Goal: Transaction & Acquisition: Purchase product/service

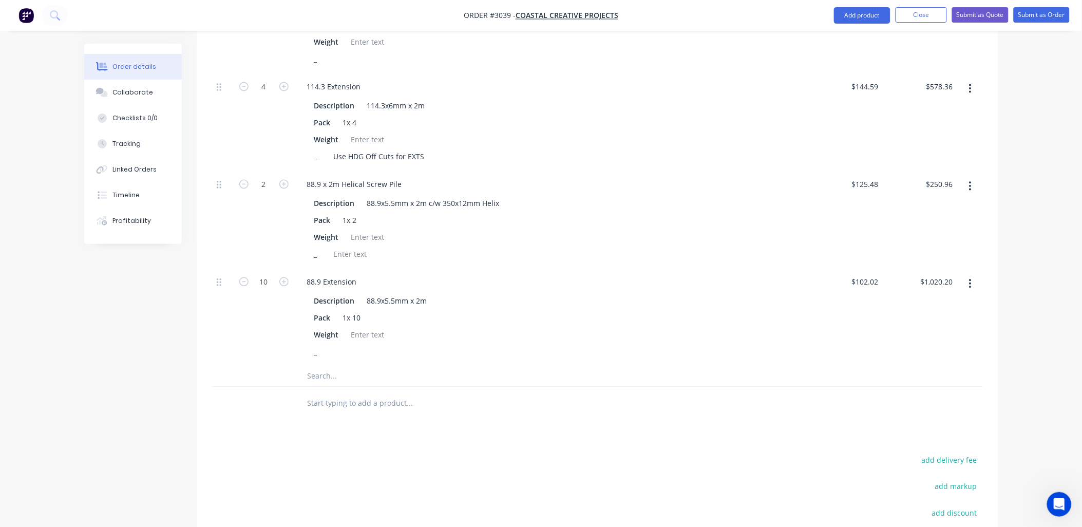
scroll to position [678, 0]
click at [316, 364] on input "text" at bounding box center [409, 374] width 205 height 21
click at [309, 364] on input "Bracket" at bounding box center [409, 374] width 205 height 21
click at [360, 364] on input "Custom Bracket" at bounding box center [409, 374] width 205 height 21
type input "Custom Brackets"
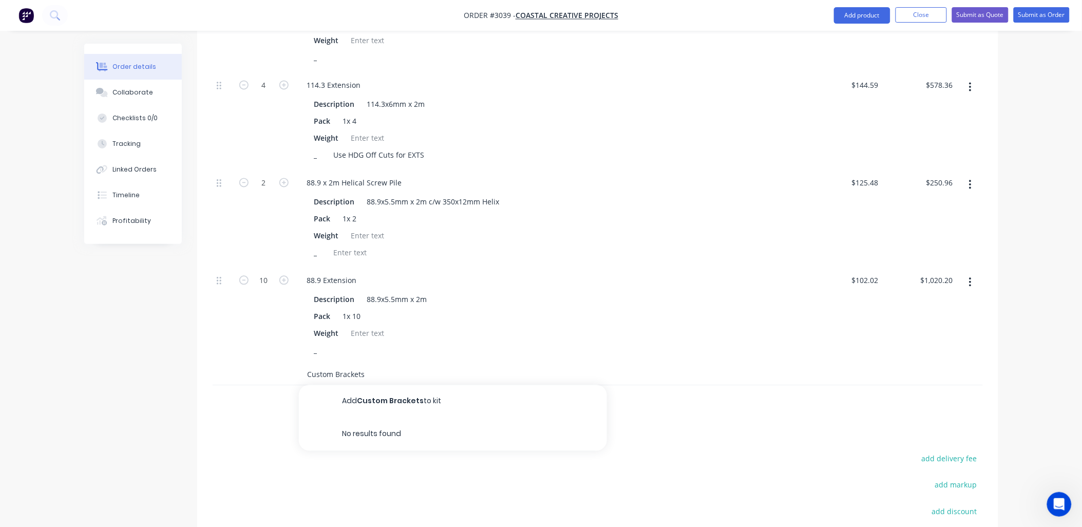
click at [383, 364] on input "Custom Brackets" at bounding box center [409, 374] width 205 height 21
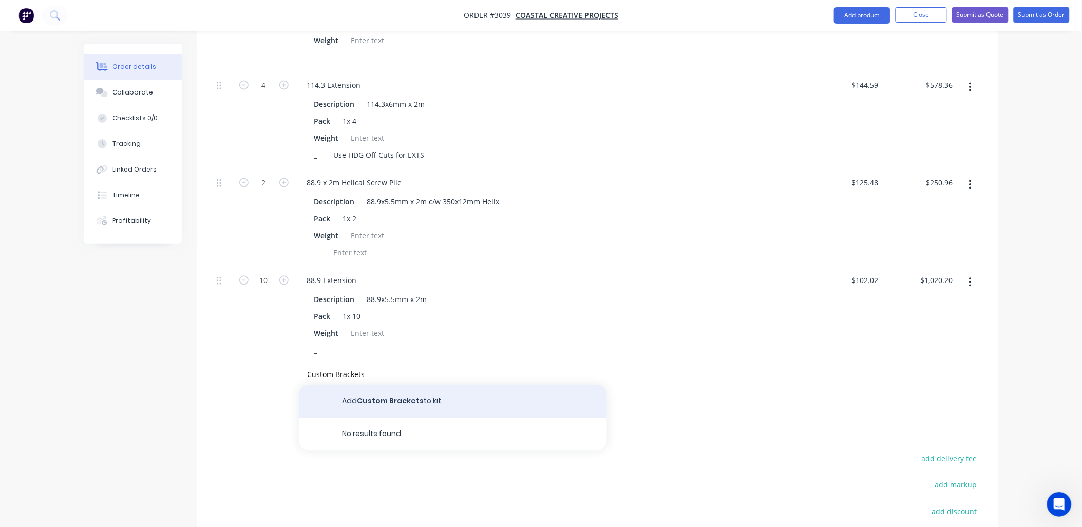
click at [407, 385] on button "Add Custom Brackets to kit" at bounding box center [453, 401] width 308 height 33
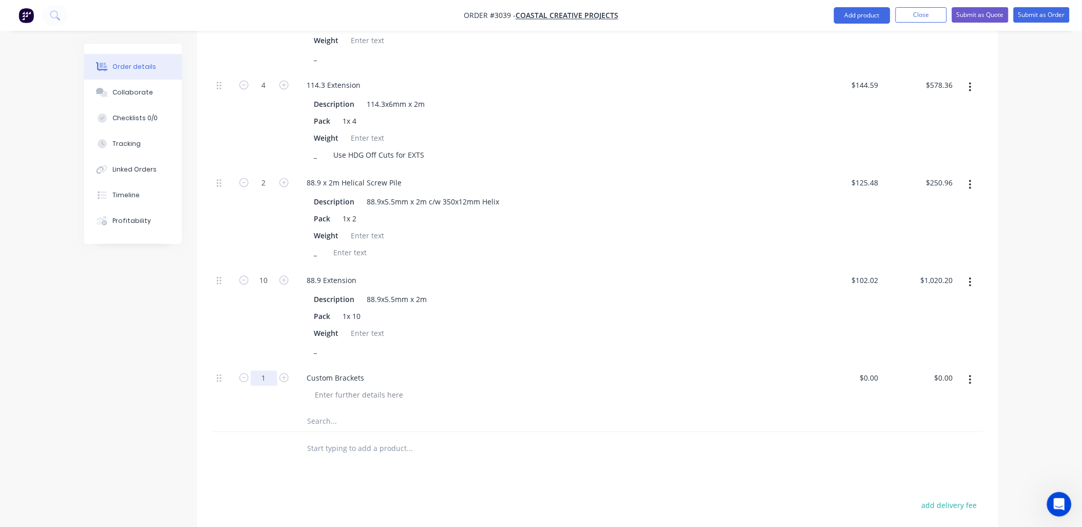
click at [266, 371] on input "1" at bounding box center [264, 378] width 27 height 15
type input "4"
click at [624, 326] on div "Weight" at bounding box center [549, 333] width 478 height 15
click at [337, 388] on div at bounding box center [359, 395] width 105 height 15
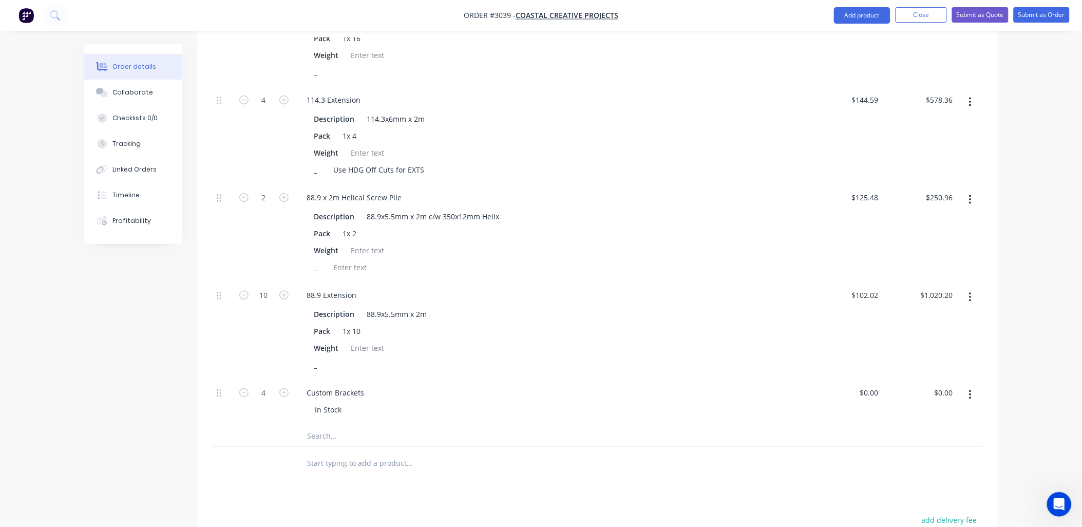
scroll to position [665, 0]
click at [330, 425] on input "text" at bounding box center [409, 435] width 205 height 21
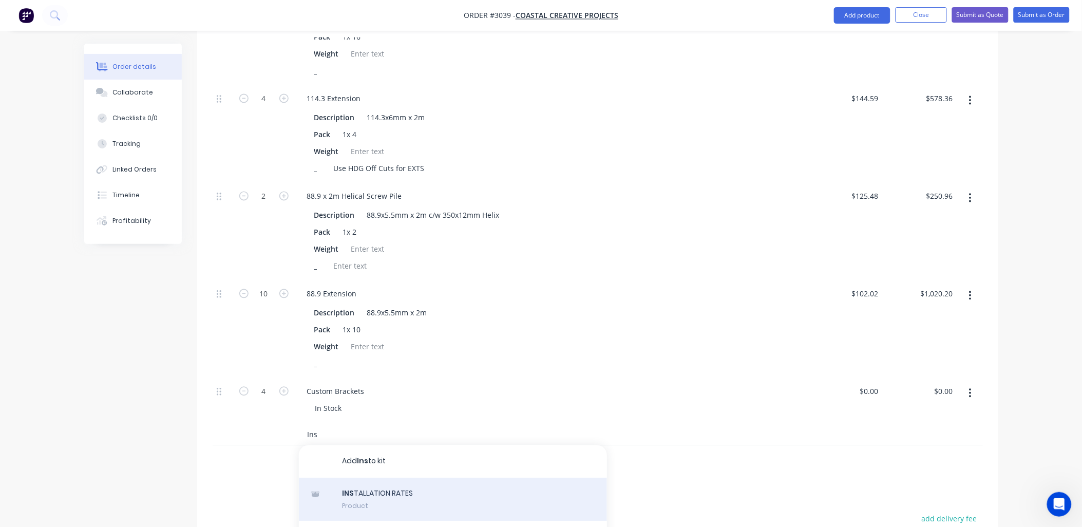
type input "Ins"
click at [432, 478] on div "INS TALLATION RATES Product" at bounding box center [453, 499] width 308 height 43
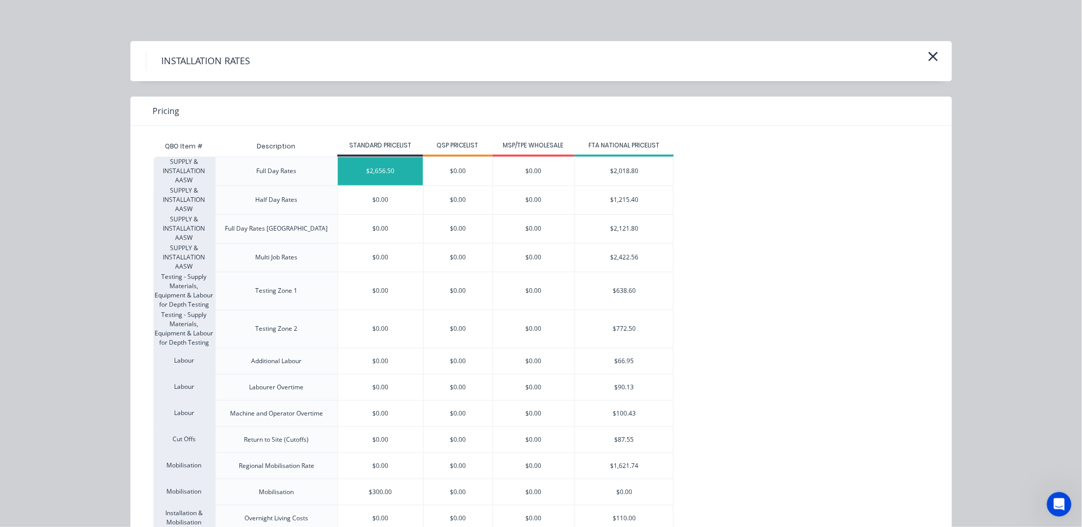
click at [389, 171] on div "$2,656.50" at bounding box center [380, 171] width 85 height 28
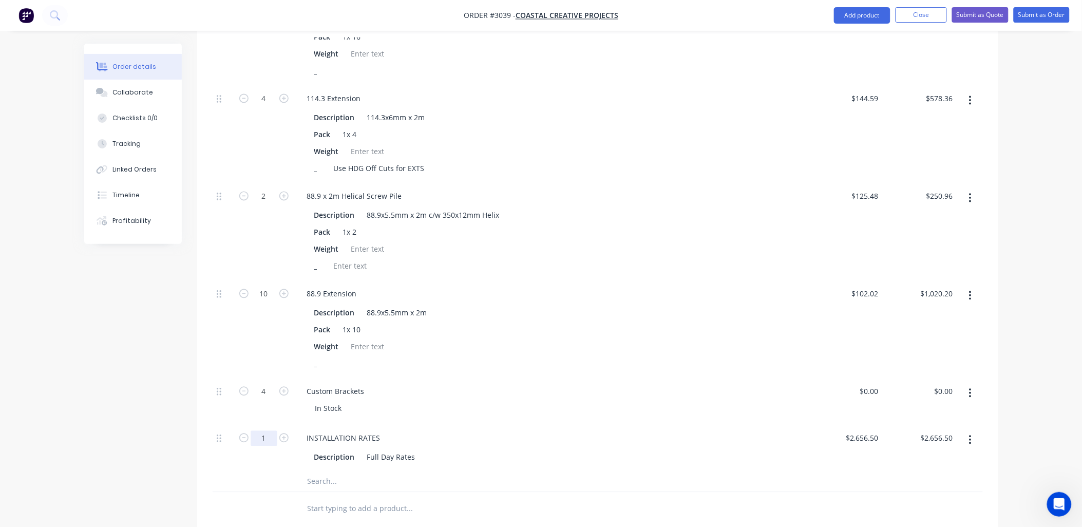
click at [268, 431] on input "1" at bounding box center [264, 438] width 27 height 15
type input "2"
type input "$5,313.00"
click at [549, 305] on div "Description 88.9x5.5mm x 2m" at bounding box center [549, 312] width 478 height 15
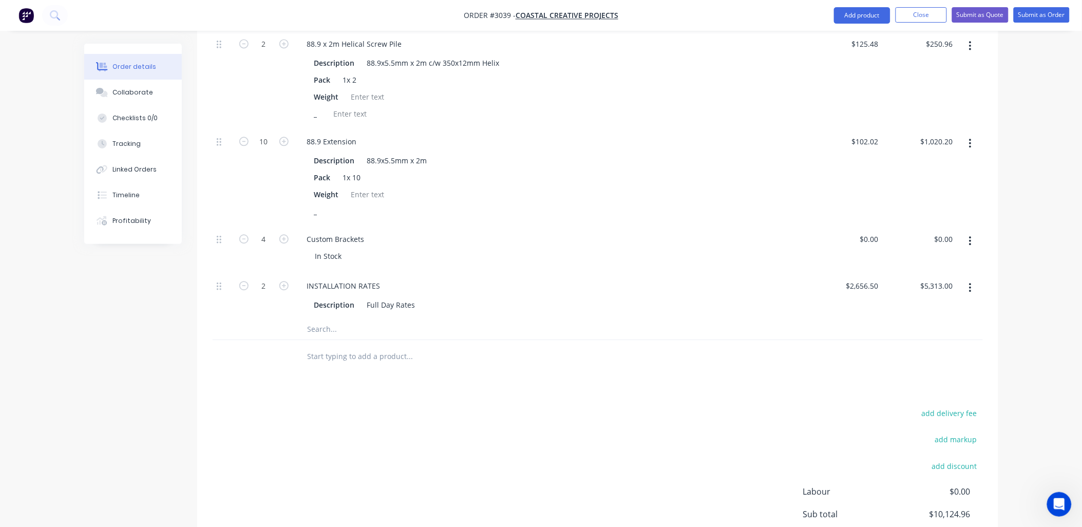
click at [633, 319] on div at bounding box center [480, 329] width 370 height 21
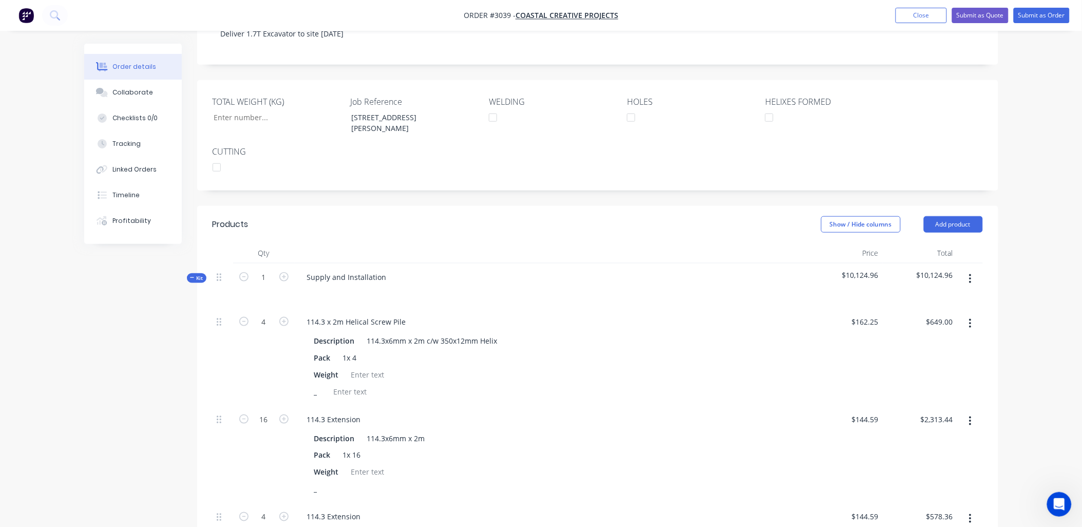
scroll to position [57, 0]
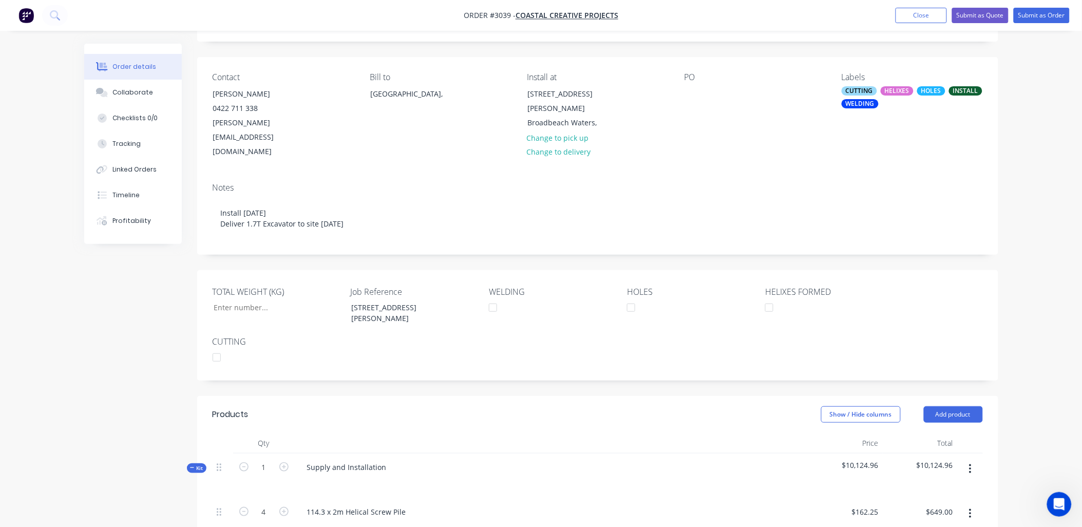
click at [870, 459] on span "$10,124.96" at bounding box center [845, 464] width 66 height 11
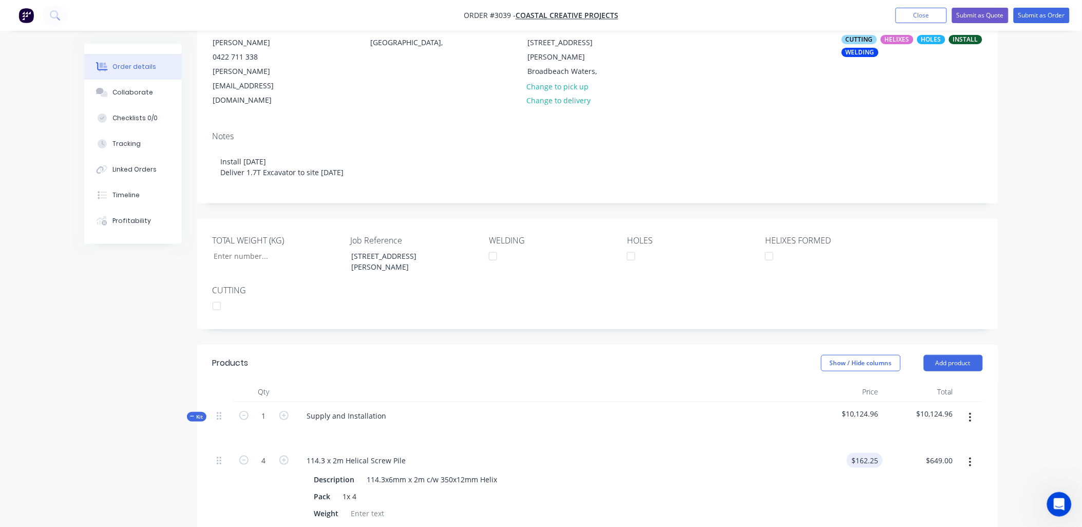
scroll to position [132, 0]
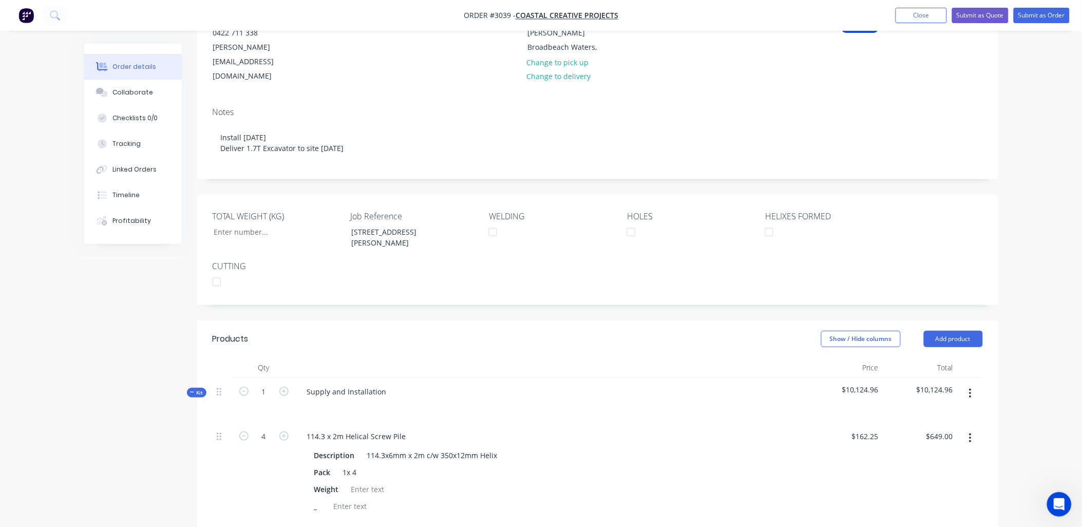
click at [859, 384] on span "$10,124.96" at bounding box center [845, 389] width 66 height 11
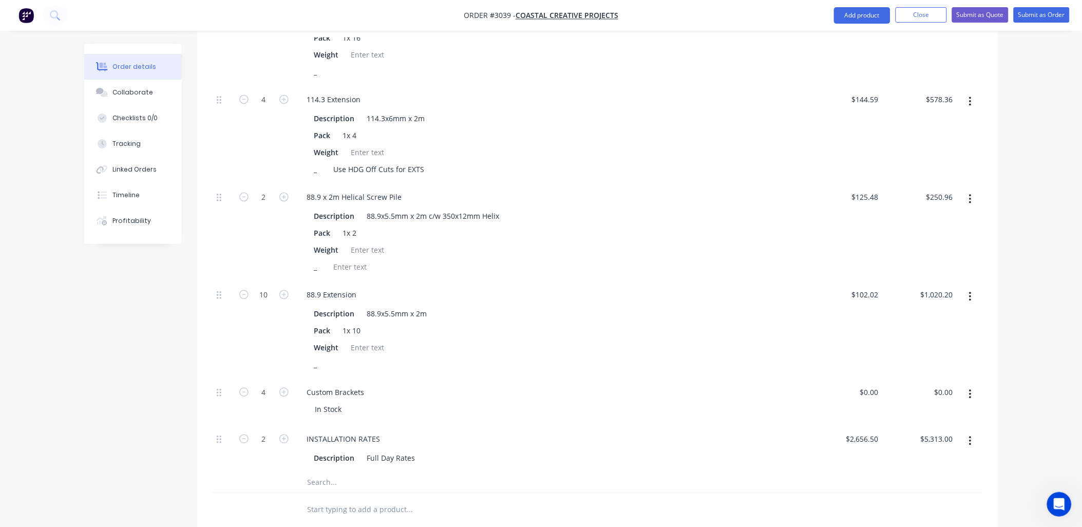
scroll to position [665, 0]
click at [875, 384] on input "0" at bounding box center [877, 391] width 12 height 15
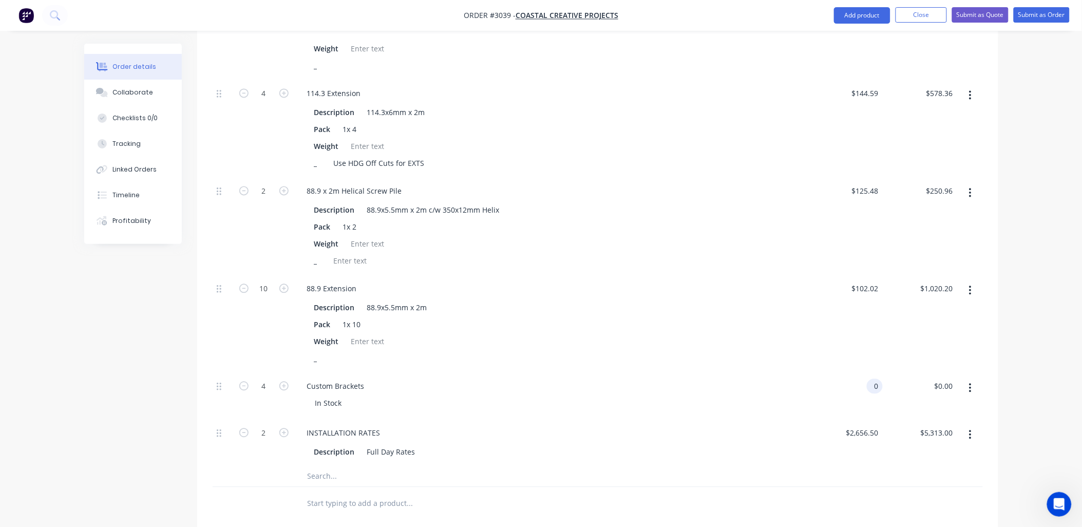
scroll to position [684, 0]
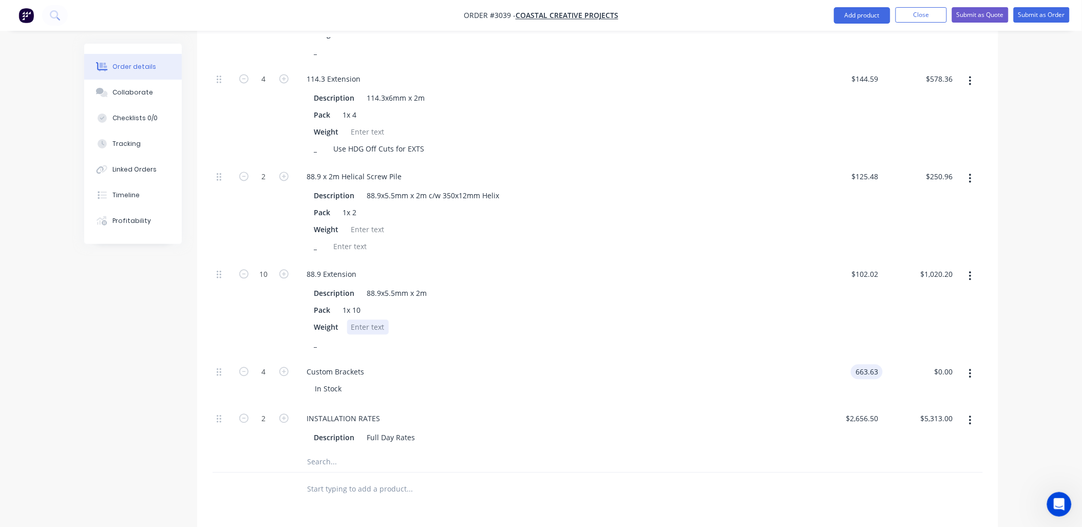
type input "$663.63"
type input "$2,654.52"
click at [502, 320] on div "Weight" at bounding box center [549, 327] width 478 height 15
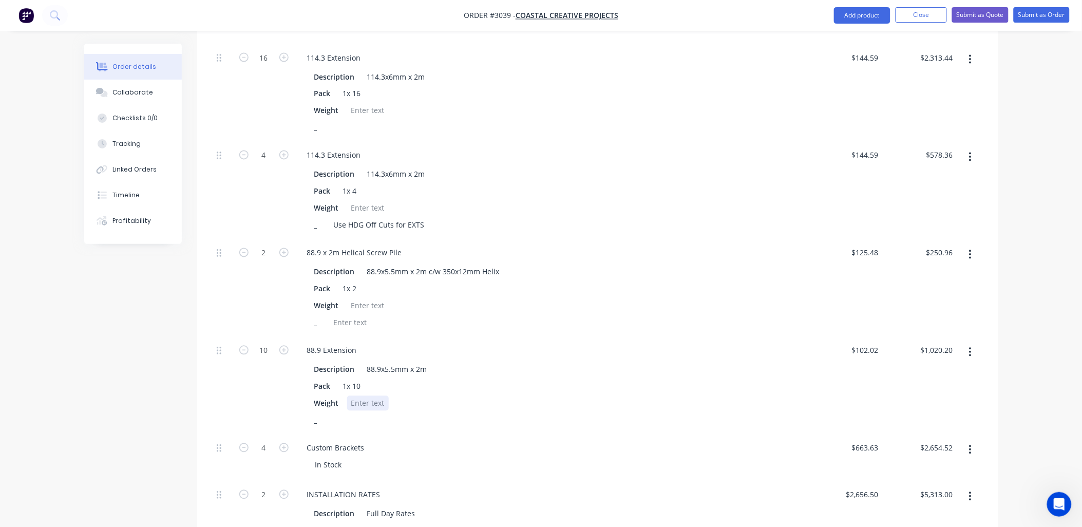
scroll to position [380, 0]
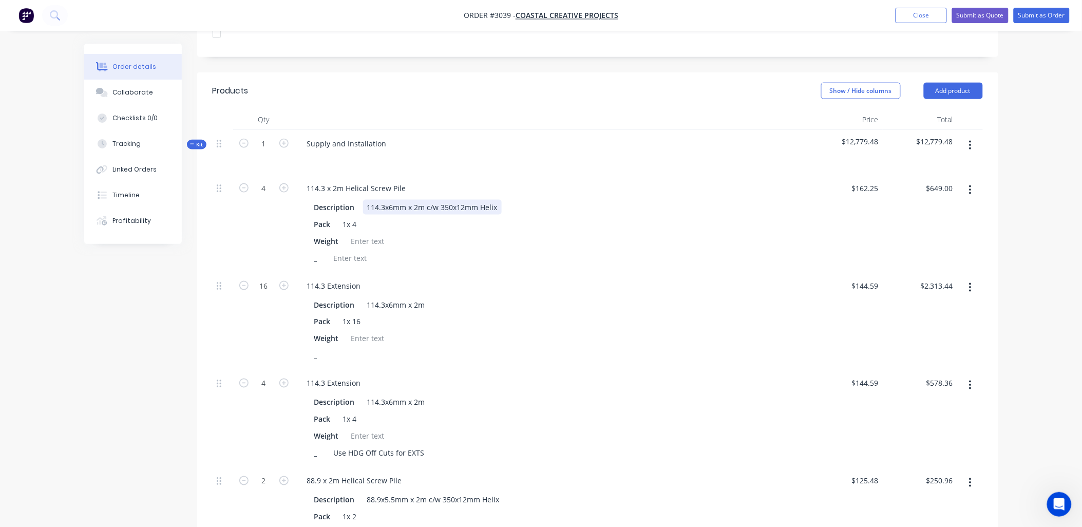
click at [393, 200] on div "114.3x6mm x 2m c/w 350x12mm Helix" at bounding box center [432, 207] width 139 height 15
click at [545, 348] on div "_" at bounding box center [549, 355] width 478 height 15
click at [391, 297] on div "114.3x6mm x 2m" at bounding box center [396, 304] width 66 height 15
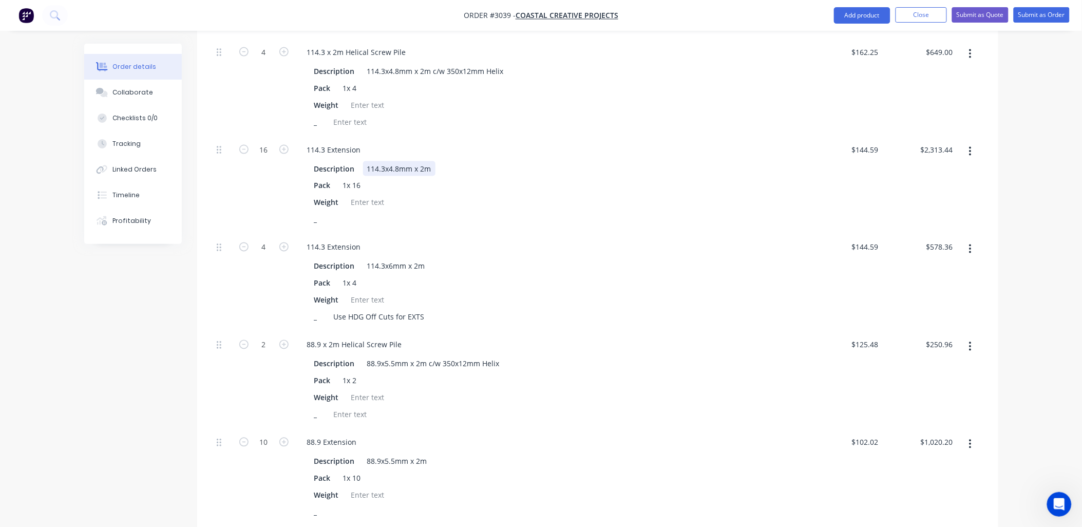
scroll to position [532, 0]
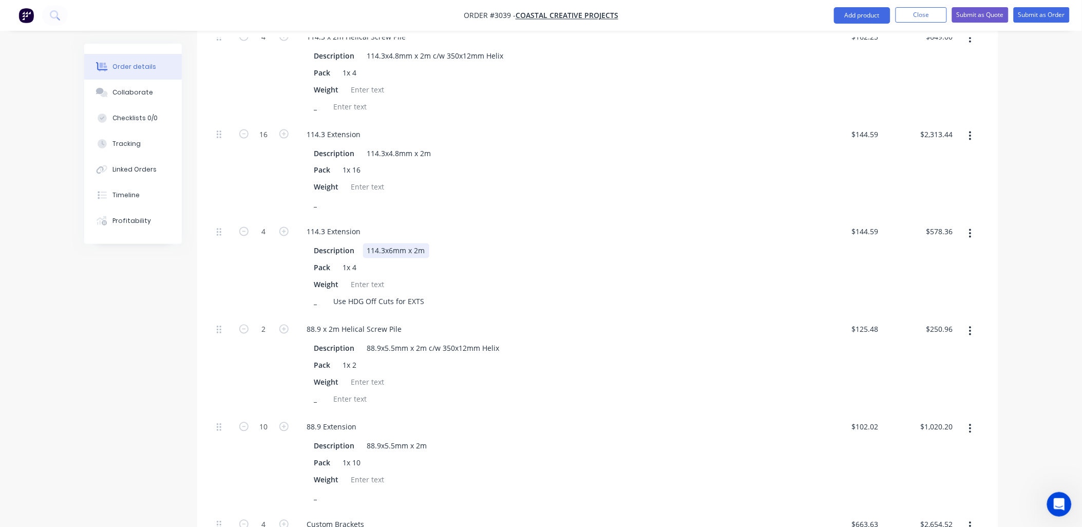
click at [392, 243] on div "114.3x6mm x 2m" at bounding box center [396, 250] width 66 height 15
click at [403, 243] on div "114.3x 2m" at bounding box center [384, 250] width 43 height 15
click at [493, 243] on div "Description 114.3x 2m HDG" at bounding box center [549, 250] width 478 height 15
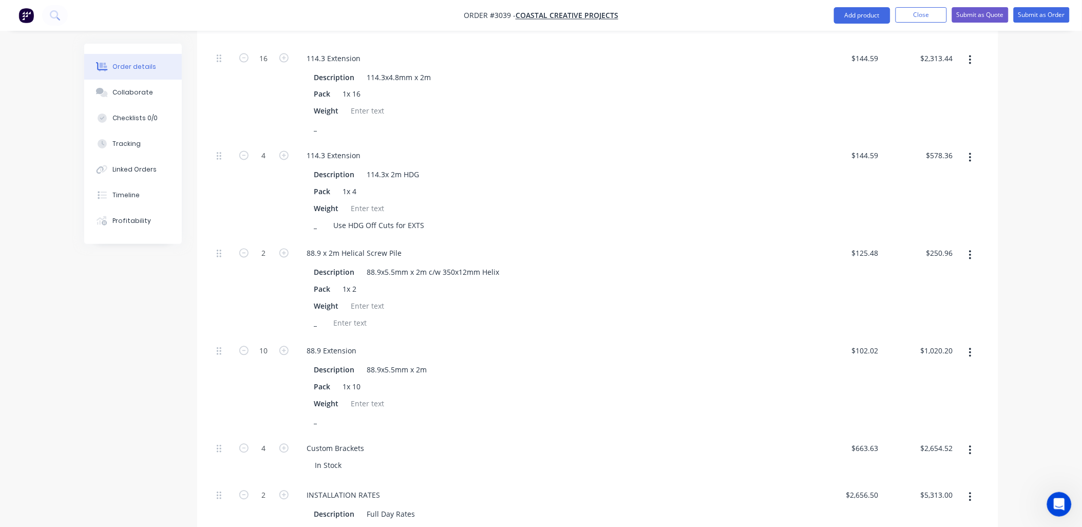
scroll to position [608, 0]
type input "2654.52"
click at [950, 440] on input "2654.52" at bounding box center [941, 447] width 32 height 15
click at [952, 440] on input "2654.52" at bounding box center [941, 447] width 32 height 15
click at [947, 440] on input "2654.52" at bounding box center [941, 447] width 32 height 15
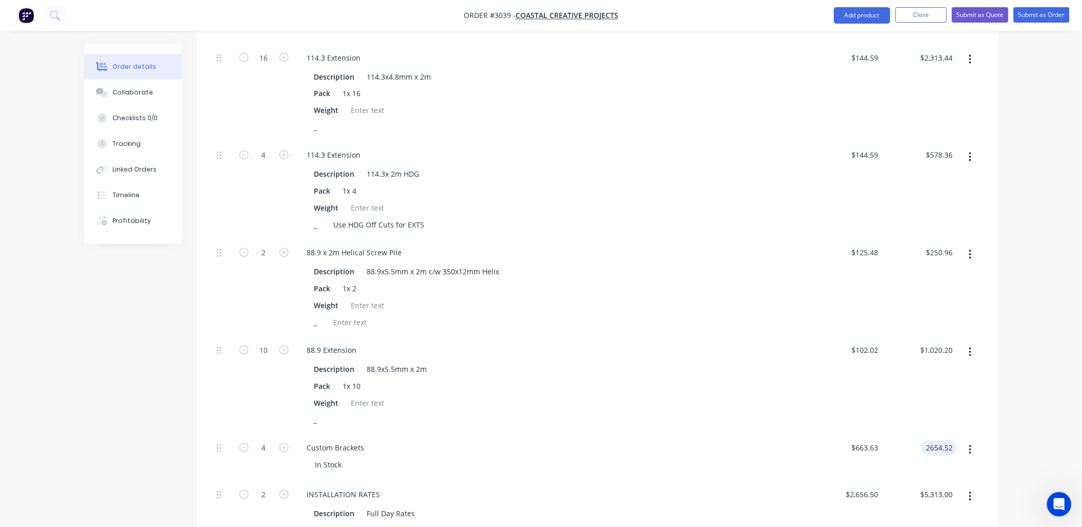
click at [950, 440] on input "2654.52" at bounding box center [941, 447] width 32 height 15
type input "663.63"
type input "$2,654.52"
click at [874, 440] on input "663.63" at bounding box center [867, 447] width 32 height 15
click at [878, 440] on input "663.63" at bounding box center [869, 447] width 28 height 15
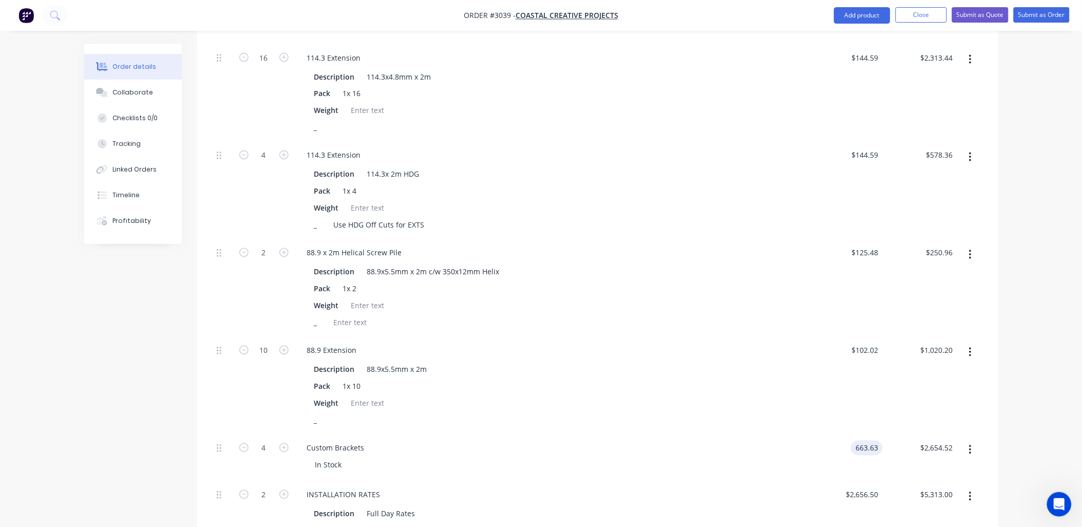
click at [872, 440] on input "663.63" at bounding box center [869, 447] width 28 height 15
type input "$663.615"
type input "$2,654.46"
click at [685, 440] on div "Custom Brackets" at bounding box center [551, 447] width 505 height 15
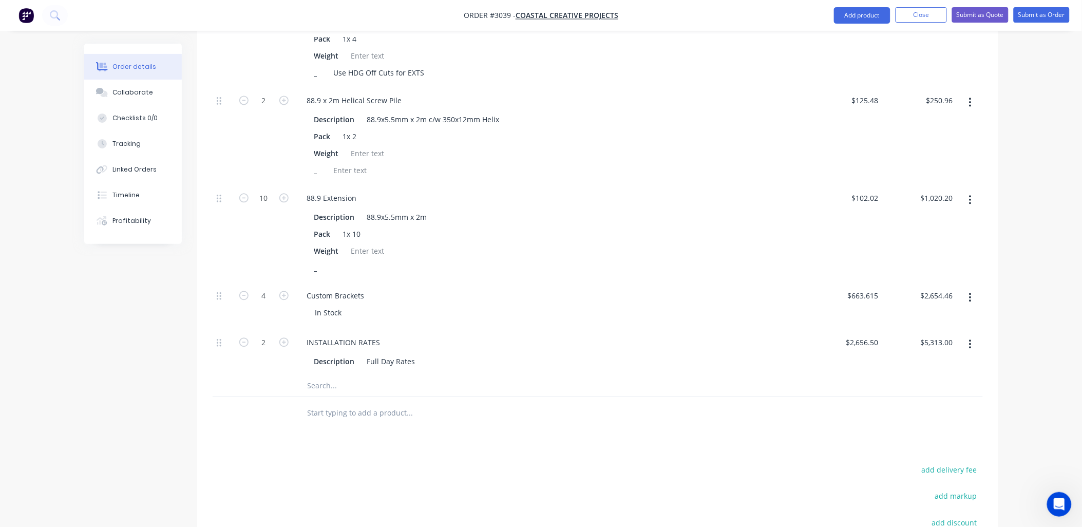
scroll to position [760, 0]
click at [877, 289] on input "663.615" at bounding box center [867, 296] width 32 height 15
click at [871, 289] on input "663.615" at bounding box center [867, 296] width 32 height 15
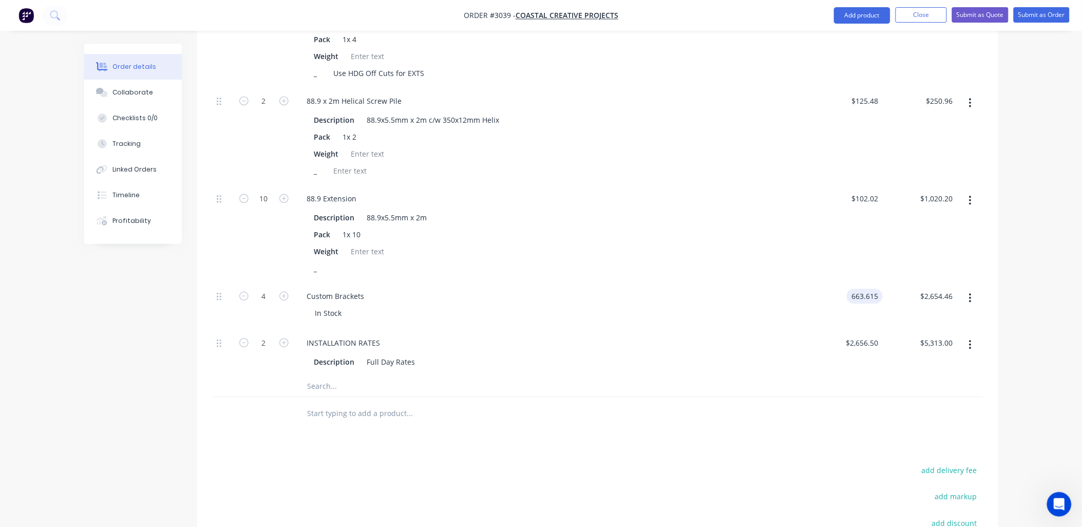
click at [873, 289] on input "663.615" at bounding box center [867, 296] width 32 height 15
click at [870, 282] on div "$663.615 $663.615" at bounding box center [845, 305] width 74 height 47
click at [868, 289] on input "663.615" at bounding box center [865, 296] width 36 height 15
type input "$663.18"
type input "$2,652.72"
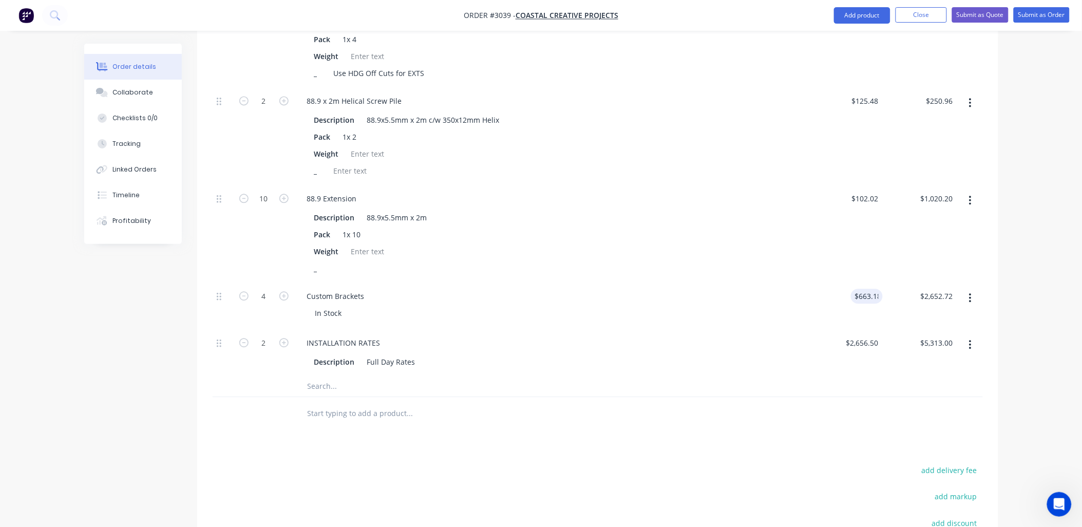
click at [690, 289] on div "Custom Brackets" at bounding box center [551, 296] width 505 height 15
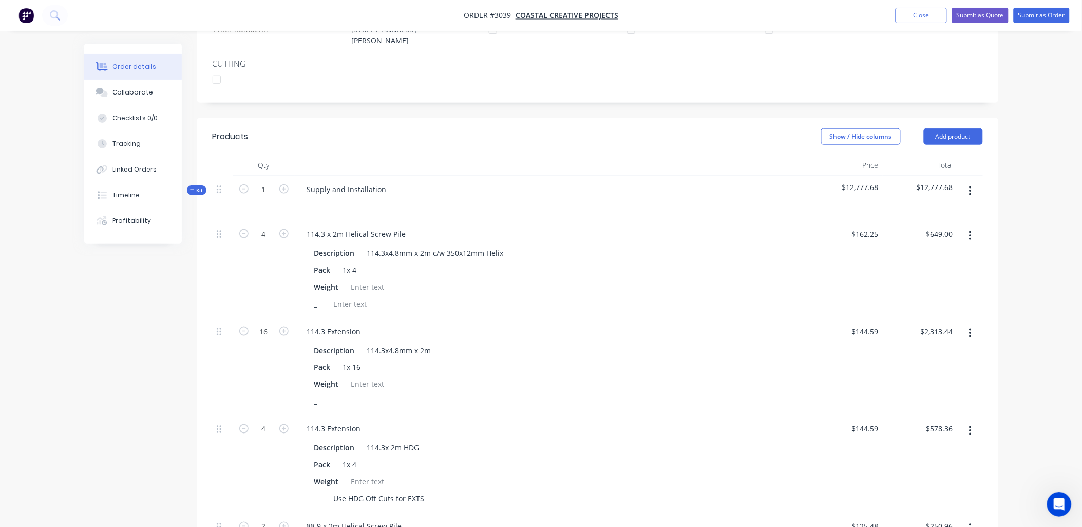
scroll to position [332, 0]
click at [867, 185] on span "$12,777.68" at bounding box center [845, 190] width 66 height 11
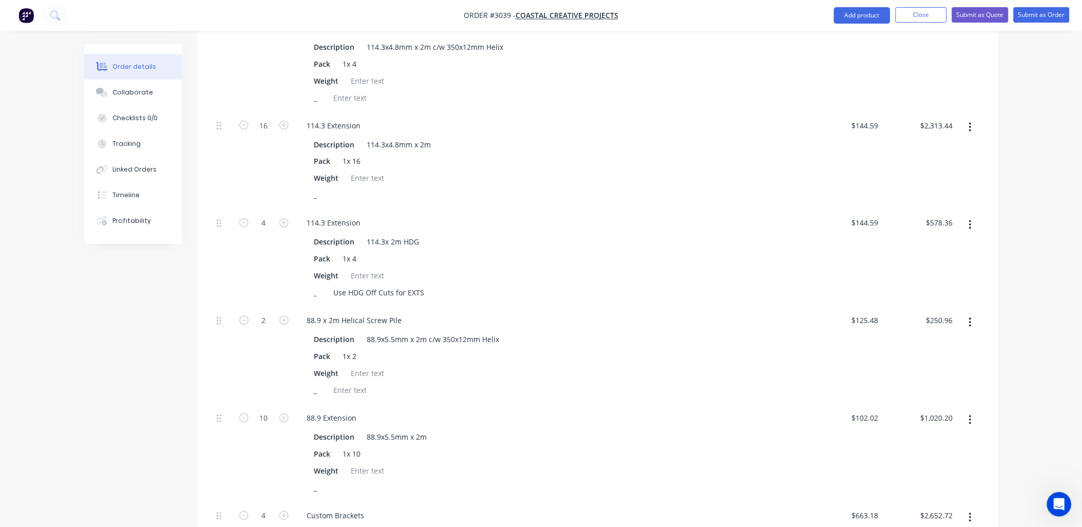
scroll to position [636, 0]
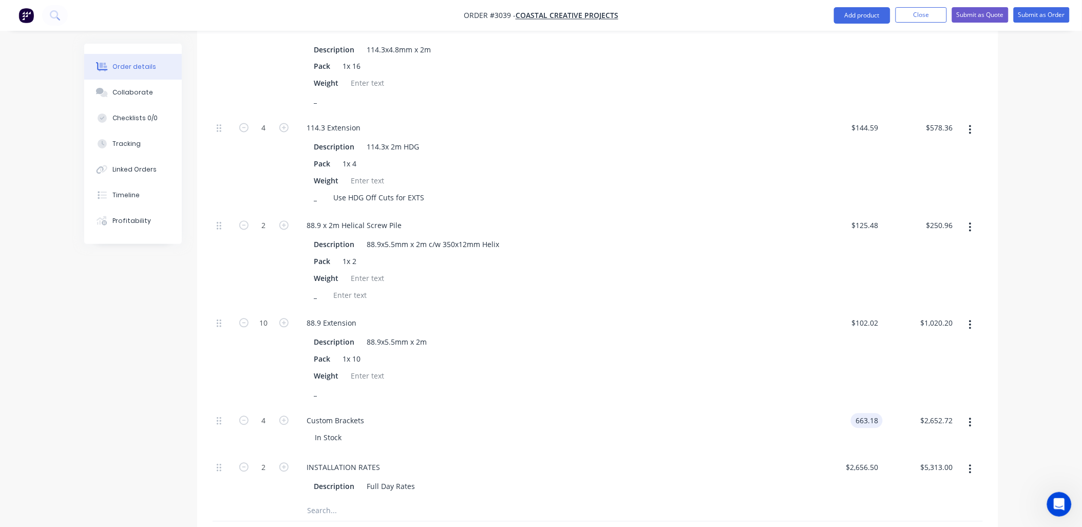
click at [873, 413] on input "663.18" at bounding box center [869, 420] width 28 height 15
type input "$663.20"
type input "$2,652.80"
click at [694, 386] on div "_" at bounding box center [549, 393] width 478 height 15
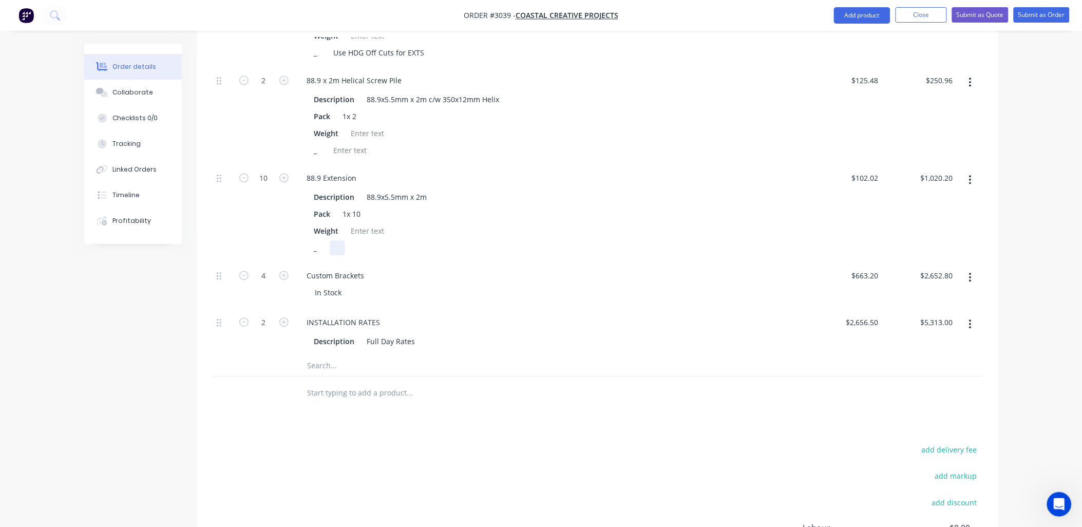
scroll to position [788, 0]
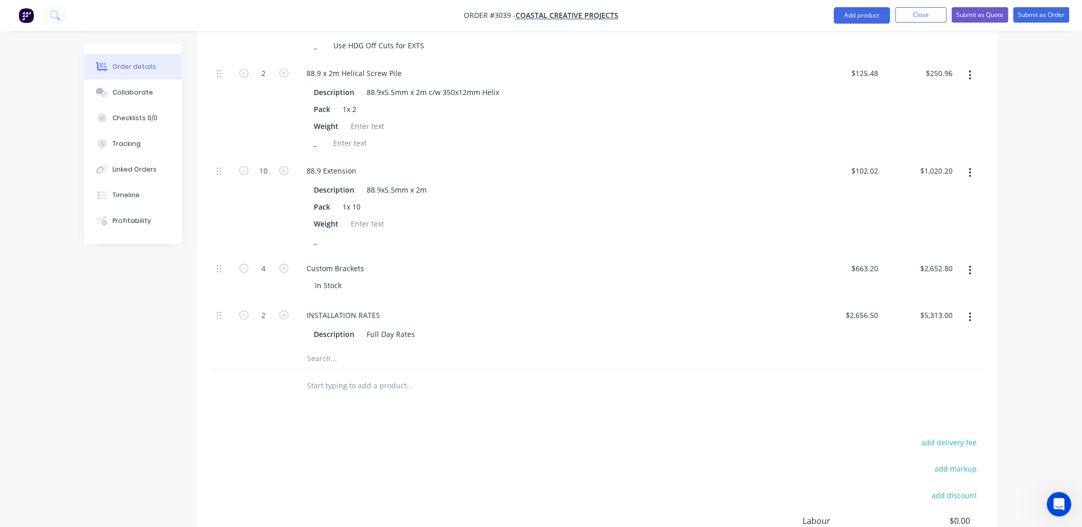
click at [693, 435] on div "add delivery fee add markup add discount Labour $0.00 Sub total $12,777.76 Tax …" at bounding box center [598, 523] width 770 height 176
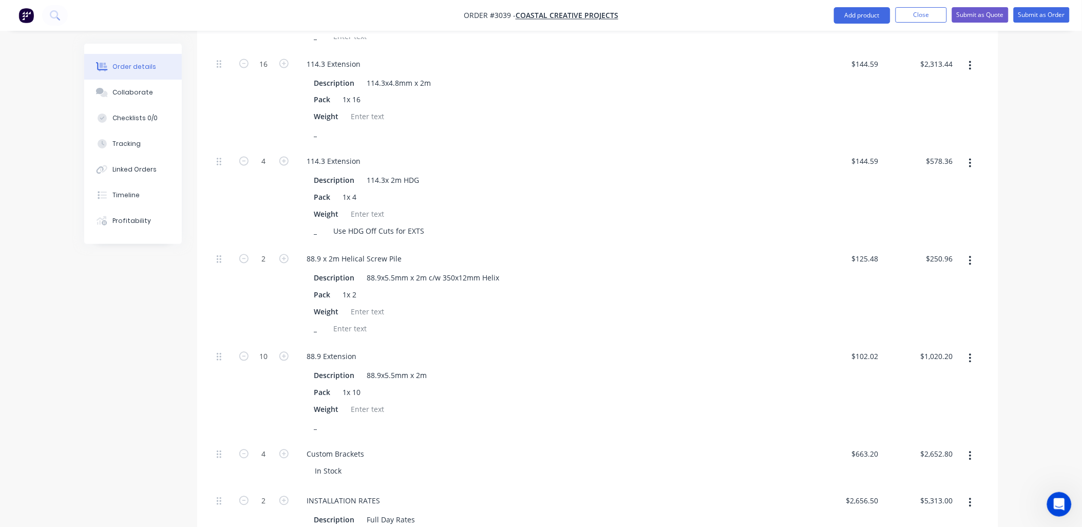
scroll to position [636, 0]
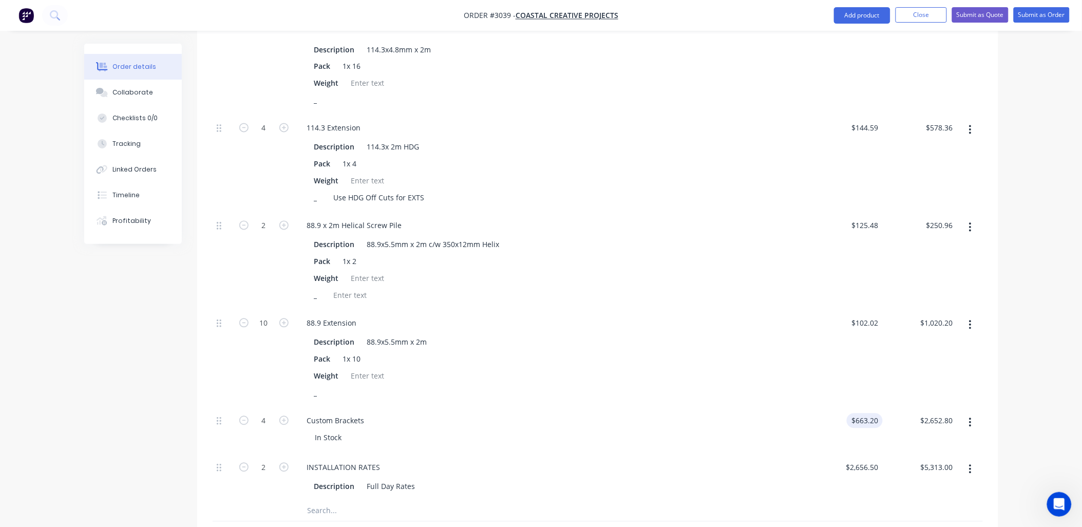
type input "663.2"
click at [866, 413] on input "663.2" at bounding box center [871, 420] width 24 height 15
type input "$0.00"
type input "0.00"
click at [934, 413] on div "0.00 $2,652.80" at bounding box center [936, 420] width 42 height 15
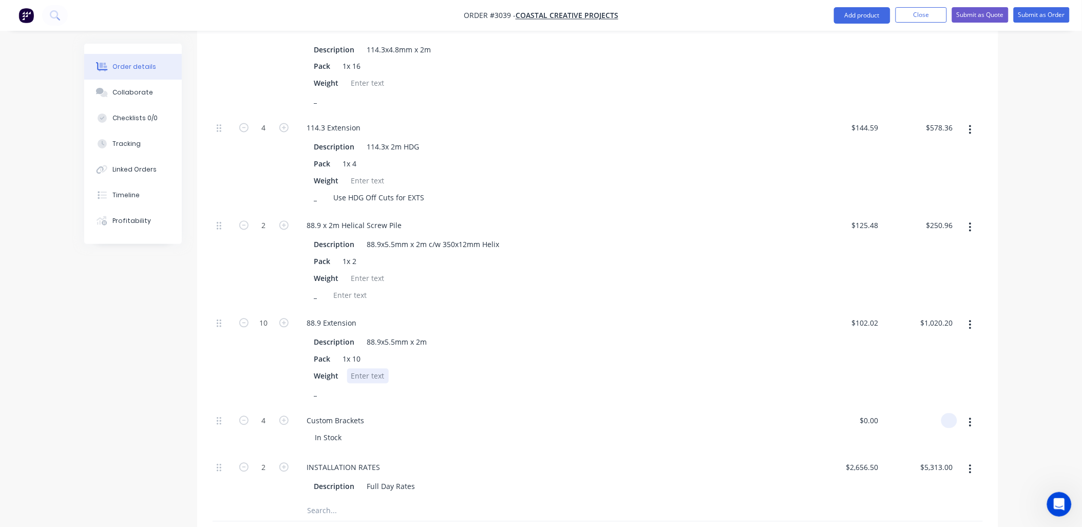
type input "$0.00"
click at [686, 369] on div "Weight" at bounding box center [549, 376] width 478 height 15
click at [869, 413] on div "0 $0.00" at bounding box center [869, 420] width 28 height 15
drag, startPoint x: 864, startPoint y: 381, endPoint x: 925, endPoint y: 383, distance: 61.1
click at [925, 407] on div "4 Custom Brackets In Stock 265. 265. $0.00 $0.00" at bounding box center [598, 430] width 770 height 47
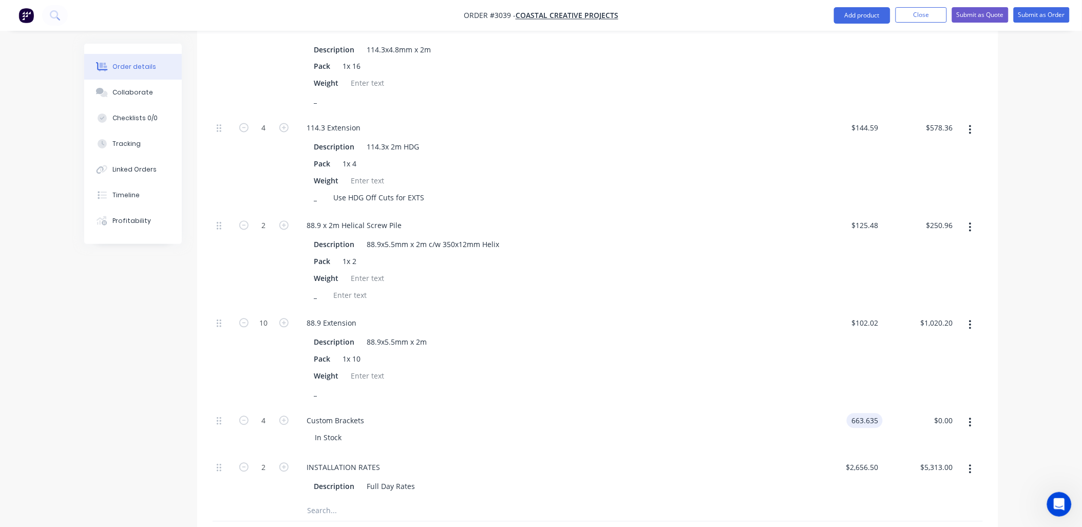
type input "$663.635"
type input "$2,654.54"
click at [669, 454] on div "INSTALLATION RATES Description Full Day Rates" at bounding box center [551, 477] width 513 height 47
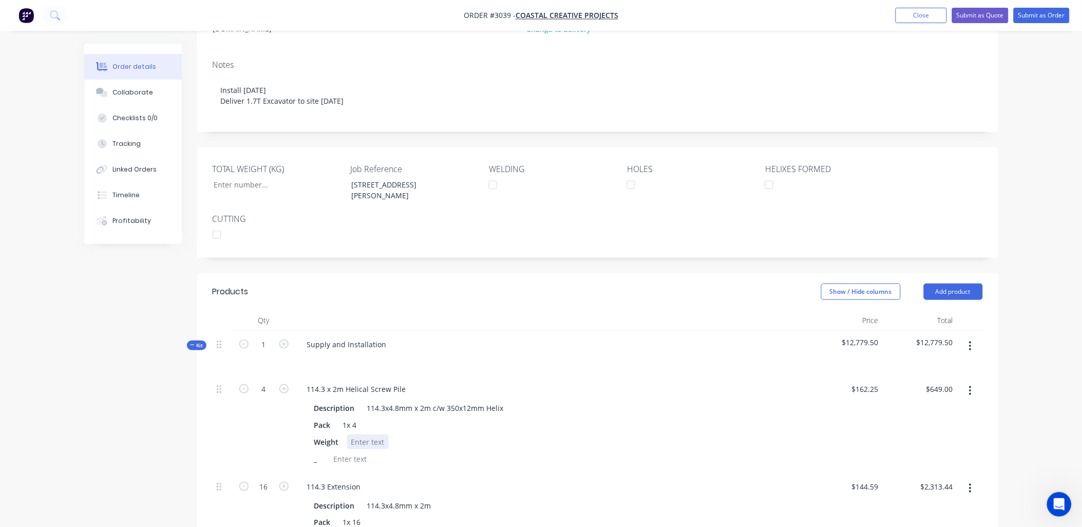
click at [352, 434] on div at bounding box center [368, 441] width 42 height 15
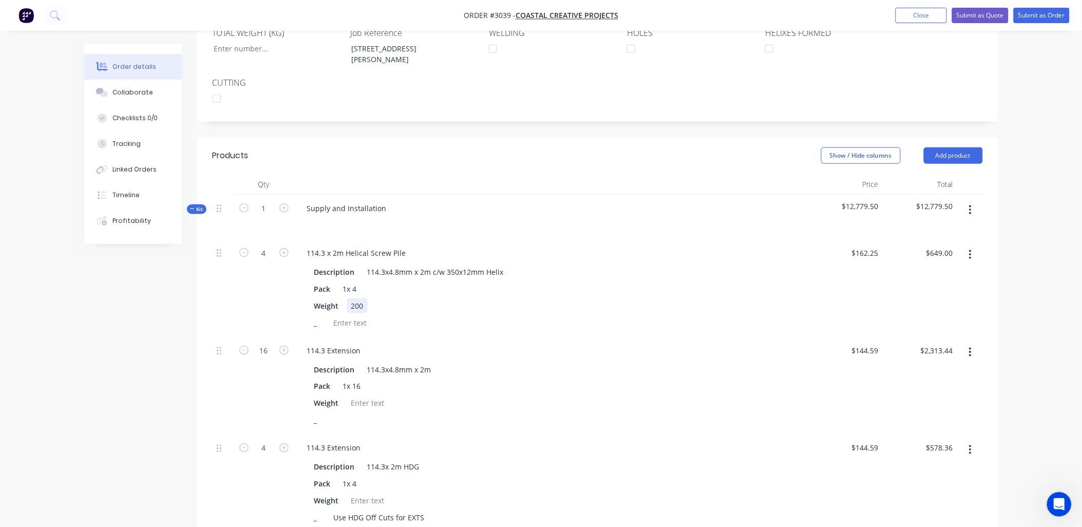
scroll to position [332, 0]
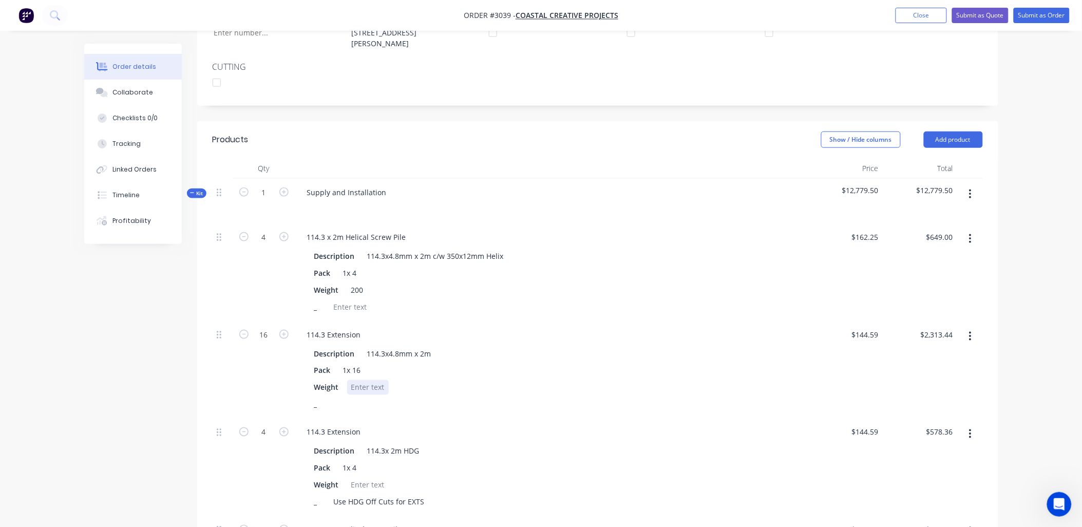
click at [360, 380] on div at bounding box center [368, 387] width 42 height 15
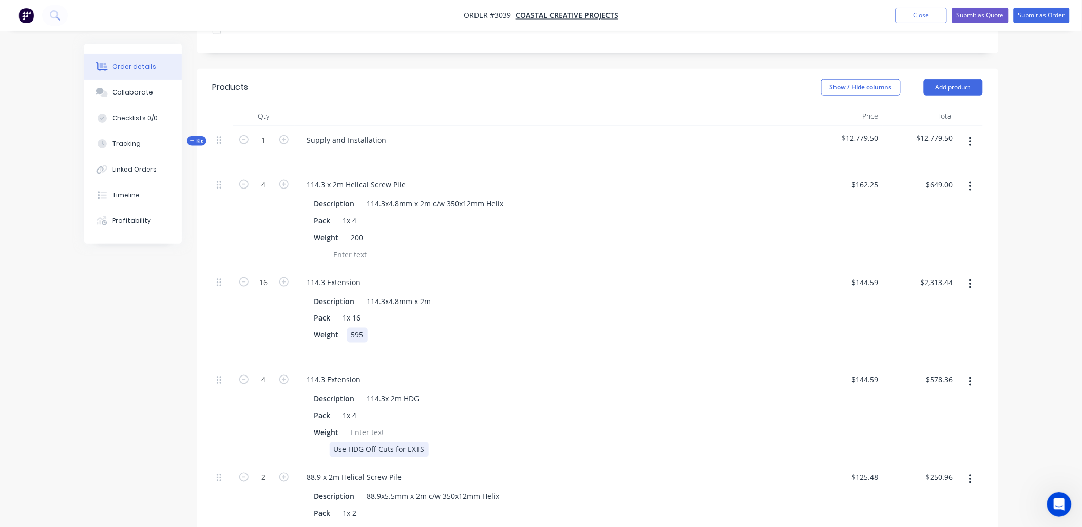
scroll to position [484, 0]
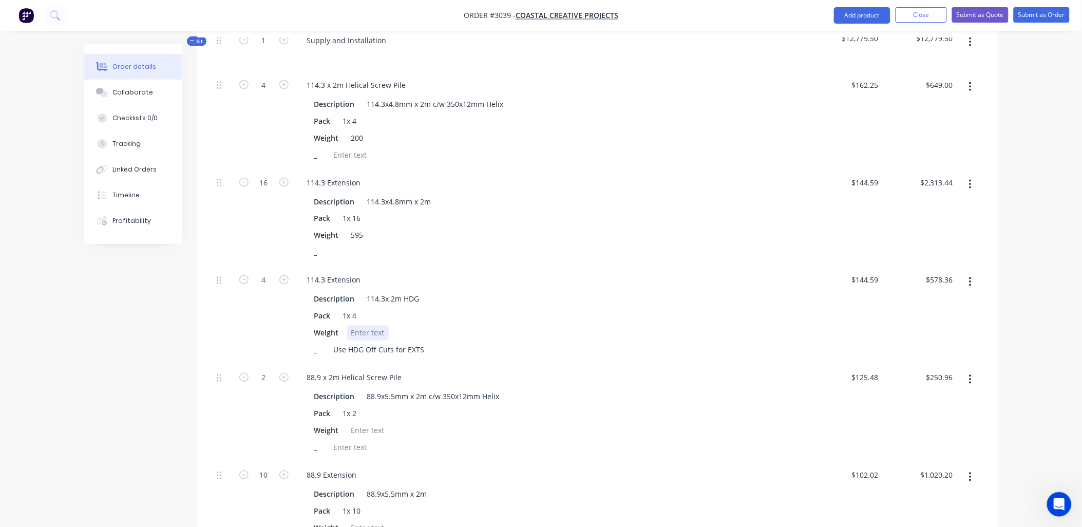
click at [372, 325] on div at bounding box center [368, 332] width 42 height 15
click at [364, 423] on div at bounding box center [368, 430] width 42 height 15
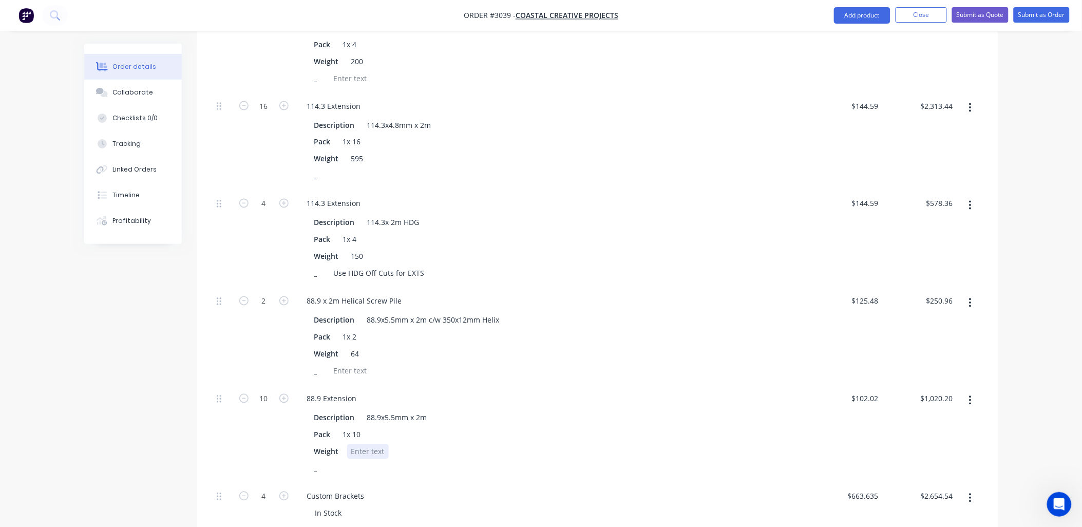
click at [369, 444] on div at bounding box center [368, 451] width 42 height 15
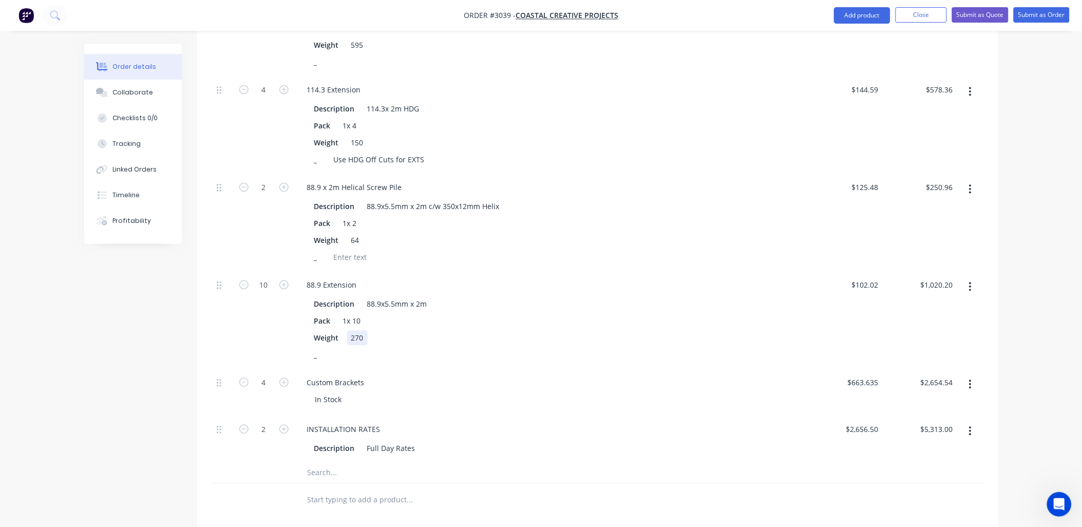
scroll to position [712, 0]
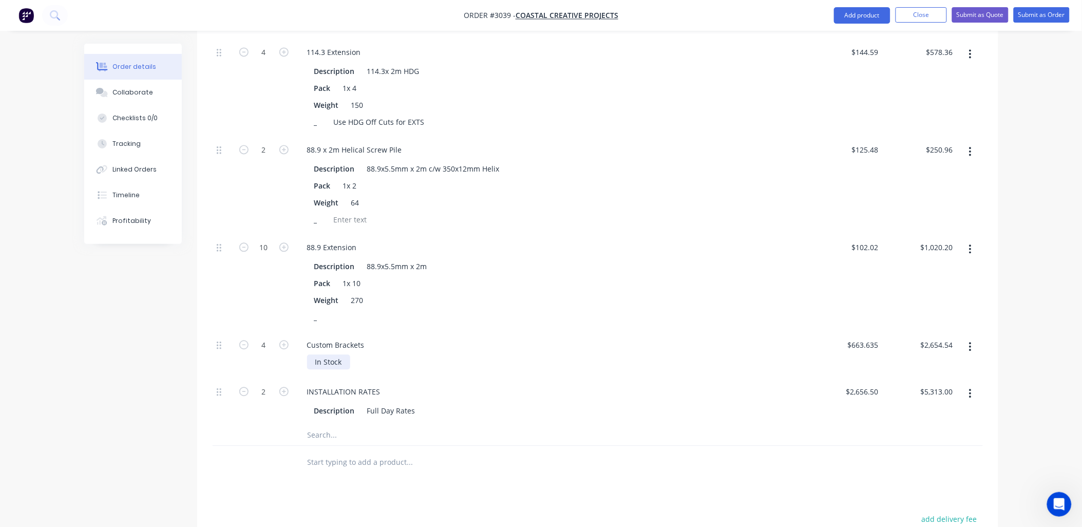
click at [323, 354] on div "In Stock" at bounding box center [328, 361] width 43 height 15
drag, startPoint x: 324, startPoint y: 323, endPoint x: 309, endPoint y: 317, distance: 16.6
click at [309, 354] on div "In 400KgStock" at bounding box center [339, 361] width 64 height 15
click at [353, 354] on div "400KgStock" at bounding box center [334, 361] width 55 height 15
click at [578, 310] on div "_" at bounding box center [549, 317] width 478 height 15
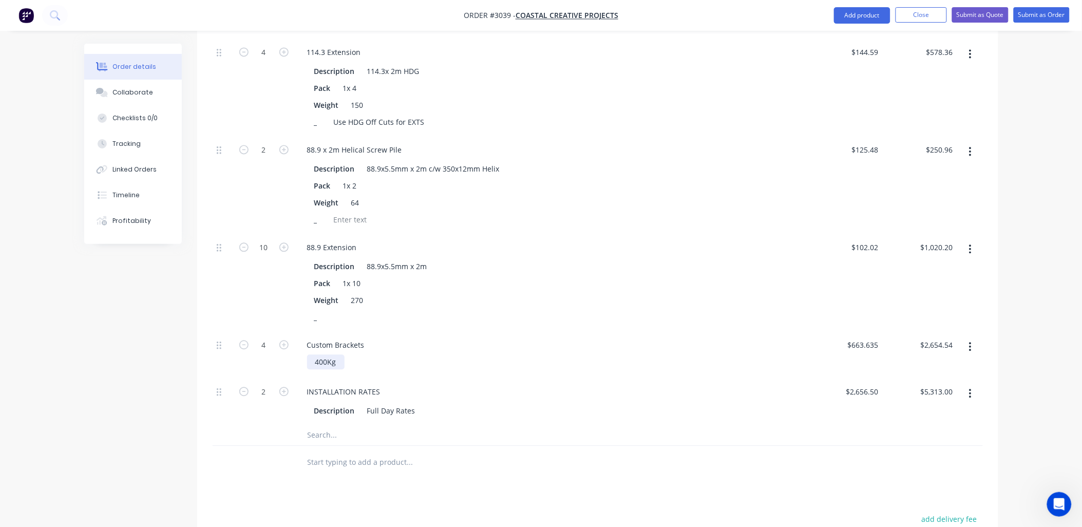
click at [315, 354] on div "400Kg" at bounding box center [325, 361] width 37 height 15
click at [552, 293] on div "Weight 270" at bounding box center [549, 300] width 478 height 15
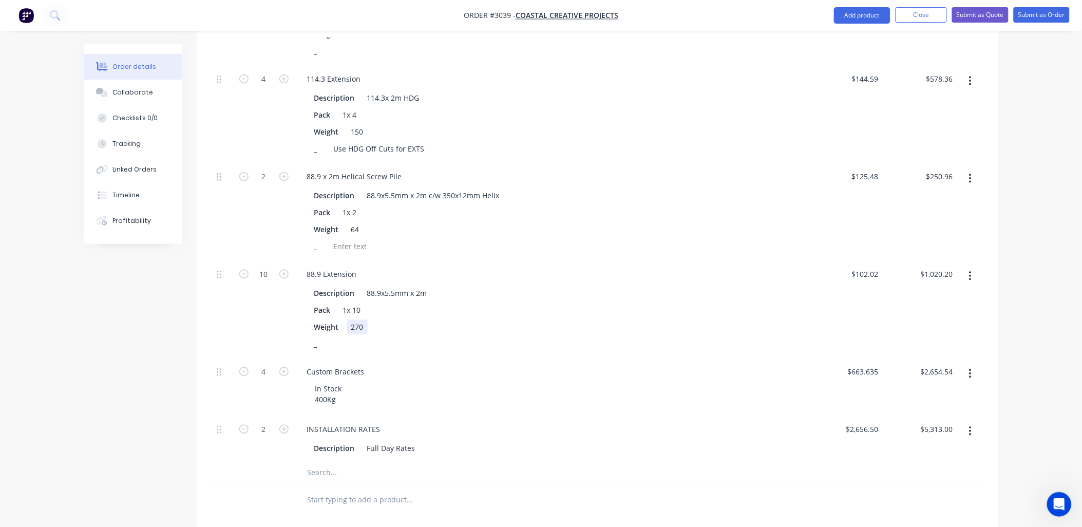
scroll to position [152, 0]
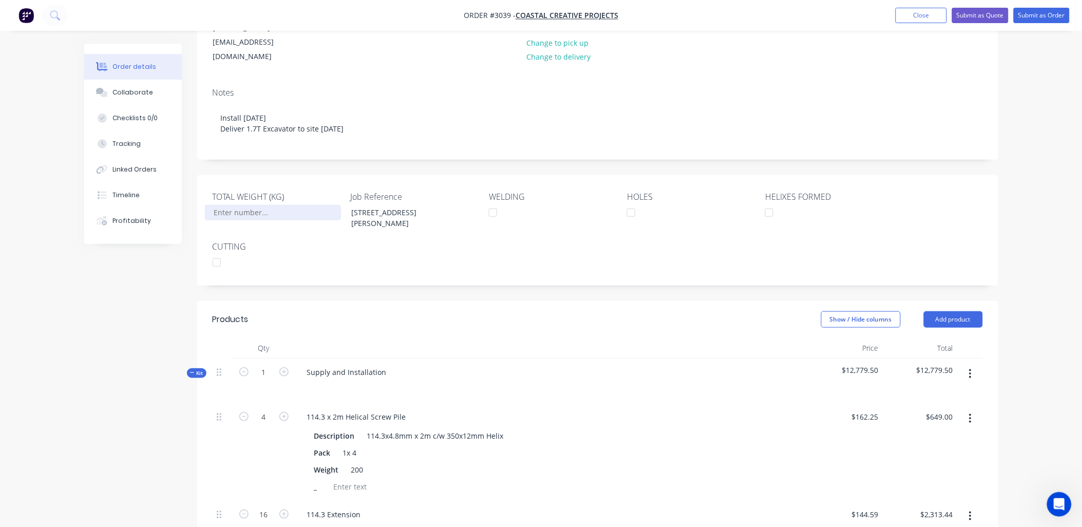
click at [219, 205] on input "TOTAL WEIGHT (KG)" at bounding box center [273, 212] width 136 height 15
type input "1,680"
click at [576, 216] on div "TOTAL WEIGHT (KG) 1,680 Job Reference 35 [PERSON_NAME] St WELDING HOLES HELIXES…" at bounding box center [597, 230] width 801 height 110
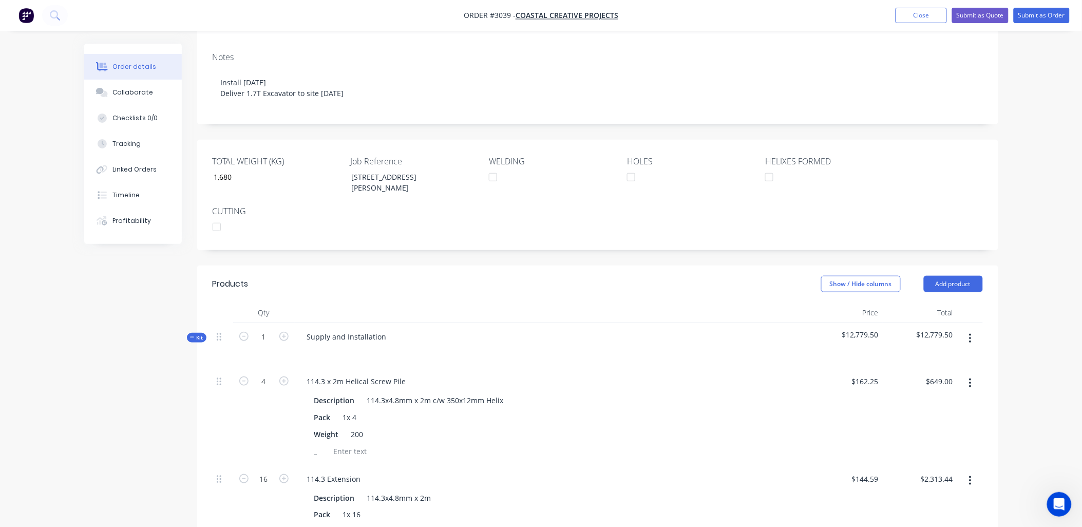
scroll to position [0, 0]
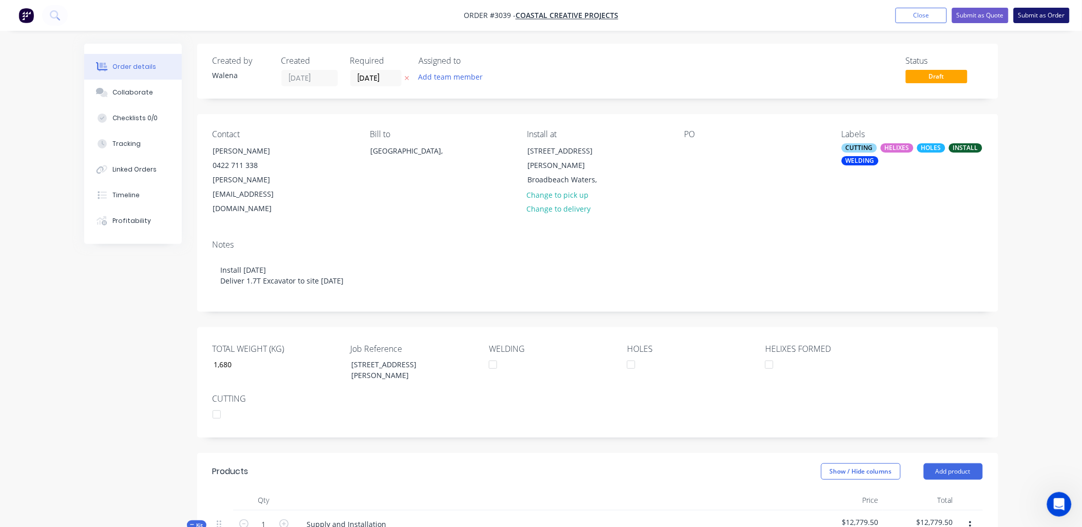
click at [1035, 16] on button "Submit as Order" at bounding box center [1041, 15] width 56 height 15
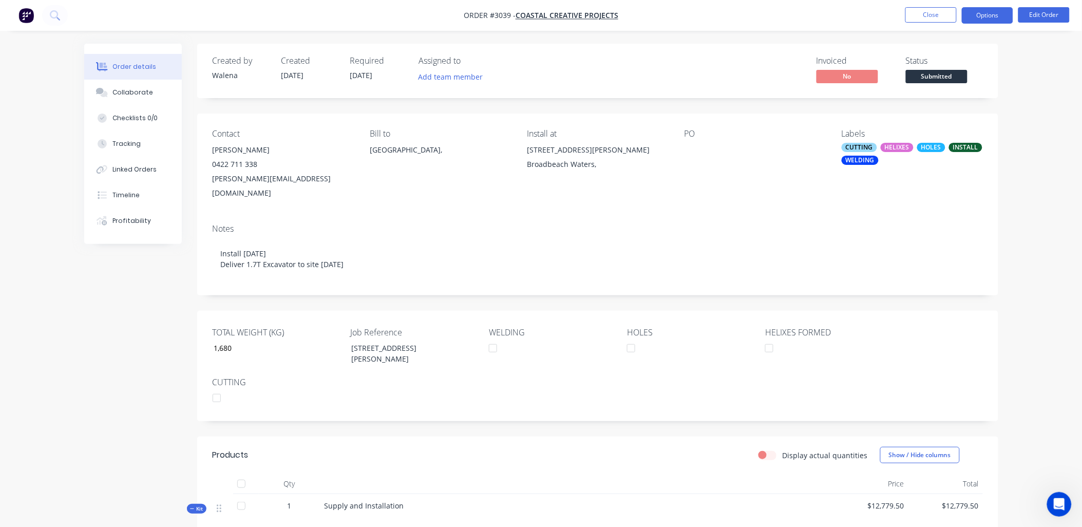
click at [997, 16] on button "Options" at bounding box center [987, 15] width 51 height 16
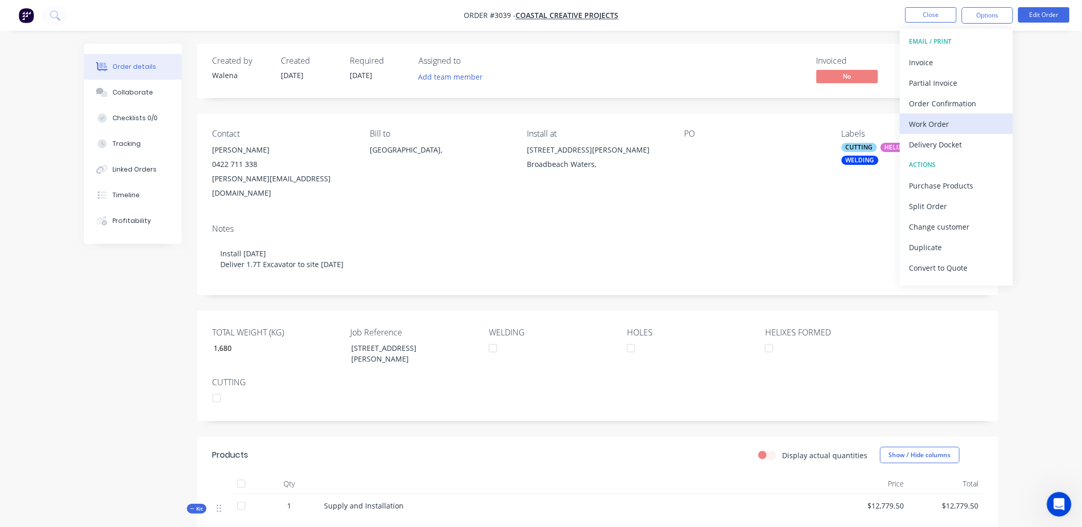
click at [946, 121] on div "Work Order" at bounding box center [956, 124] width 94 height 15
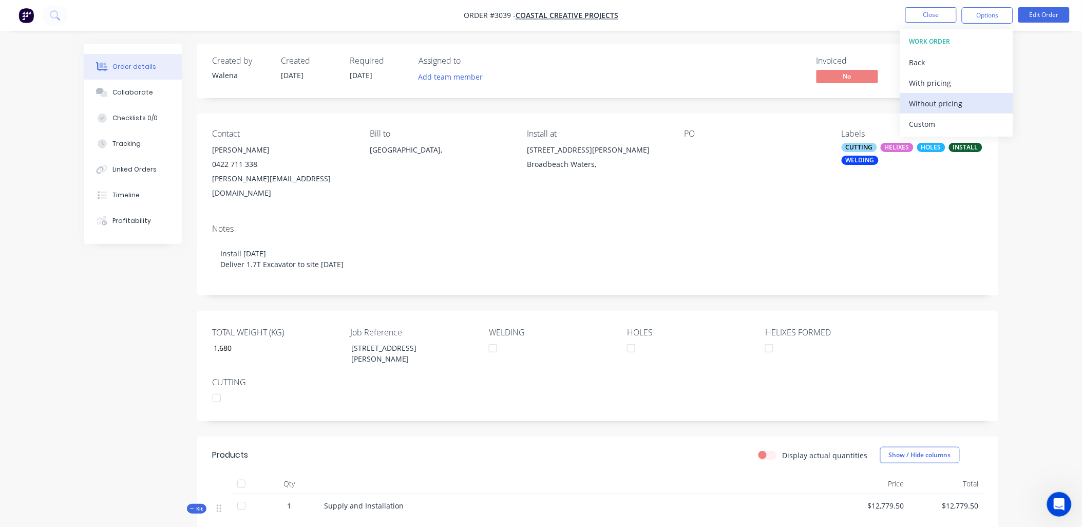
click at [940, 101] on div "Without pricing" at bounding box center [956, 103] width 94 height 15
